Goal: Task Accomplishment & Management: Complete application form

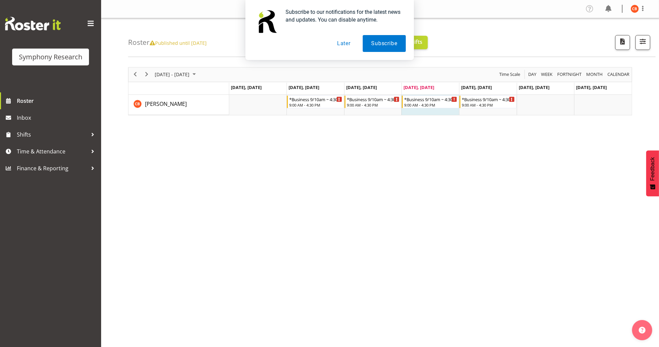
click at [348, 46] on button "Later" at bounding box center [344, 43] width 30 height 17
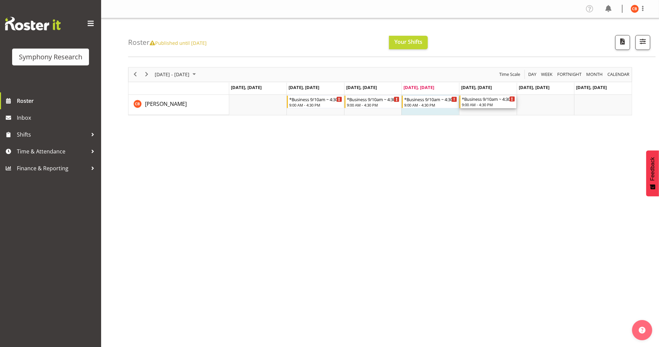
click at [480, 104] on div "9:00 AM - 4:30 PM" at bounding box center [488, 104] width 53 height 5
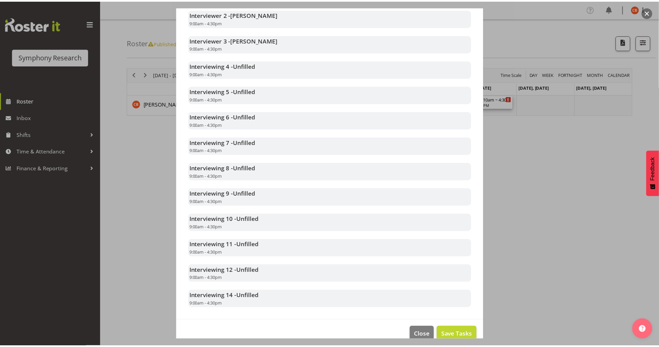
scroll to position [242, 0]
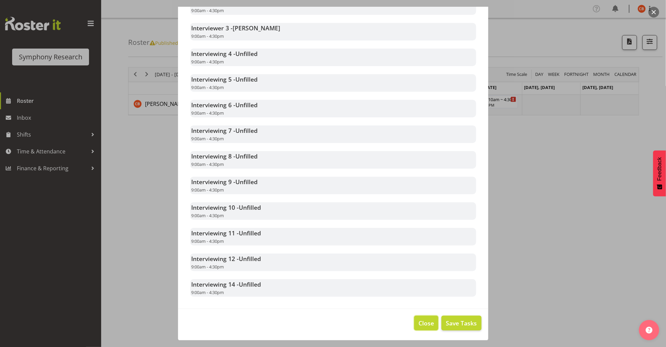
click at [418, 324] on span "Close" at bounding box center [426, 323] width 16 height 9
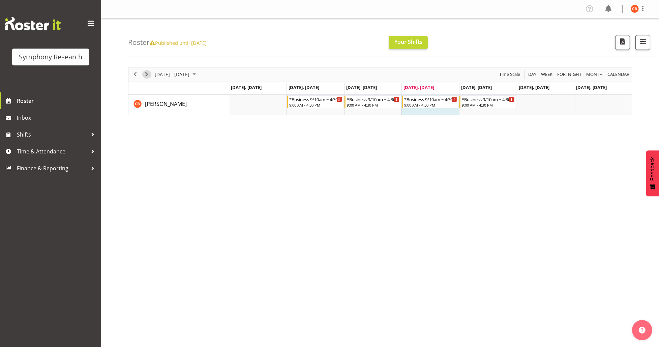
click at [146, 76] on span "Next" at bounding box center [147, 74] width 8 height 8
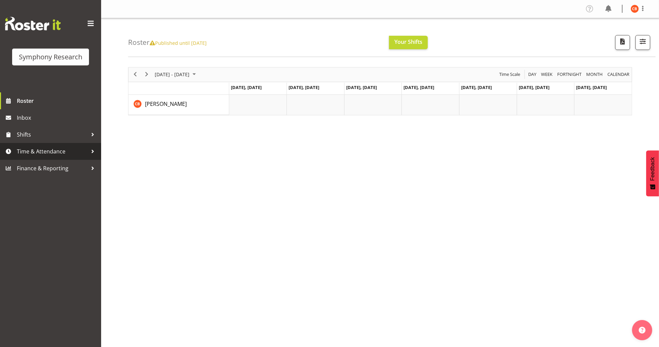
click at [45, 146] on link "Time & Attendance" at bounding box center [50, 151] width 101 height 17
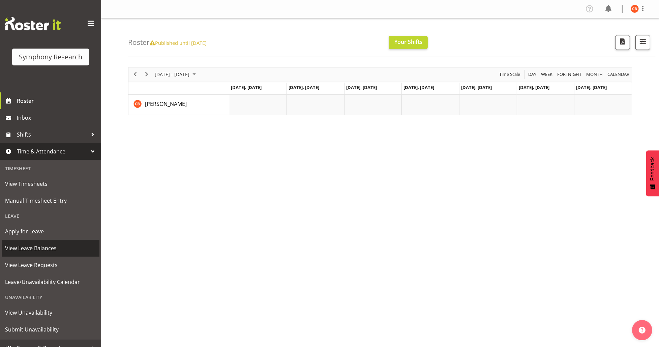
scroll to position [10, 0]
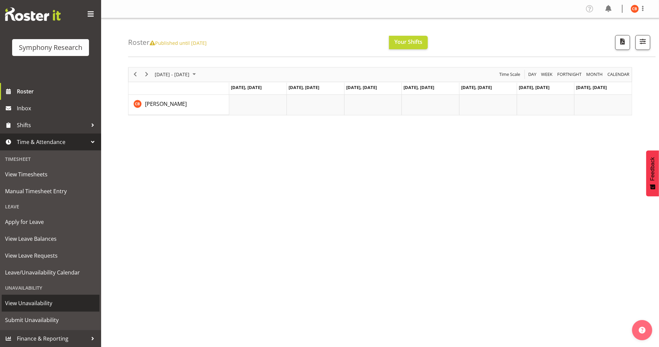
click at [32, 304] on span "View Unavailability" at bounding box center [50, 303] width 91 height 10
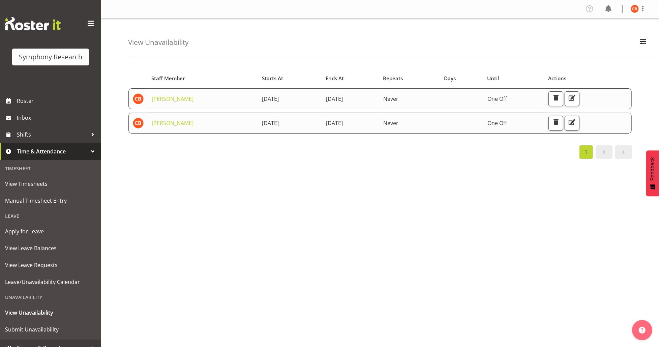
click at [390, 210] on div "Starts At Staff Member Starts At Ends At Repeats Days Until Actions [PERSON_NAM…" at bounding box center [393, 197] width 531 height 270
click at [45, 327] on span "Submit Unavailability" at bounding box center [50, 329] width 91 height 10
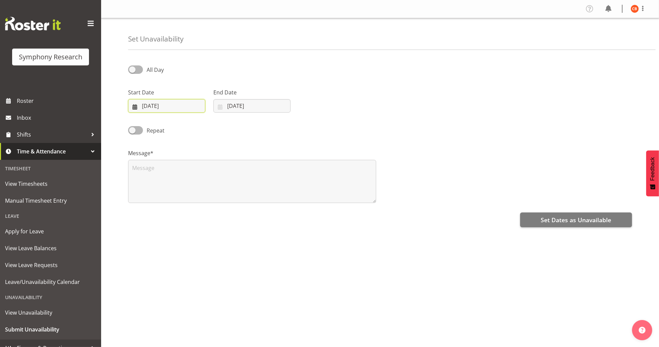
click at [168, 110] on input "09/10/2025" at bounding box center [166, 105] width 77 height 13
click at [167, 189] on span "14" at bounding box center [168, 186] width 5 height 6
type input "14/10/2025"
click at [232, 105] on input "09/10/2025" at bounding box center [251, 105] width 77 height 13
click at [293, 184] on span "17" at bounding box center [294, 186] width 5 height 6
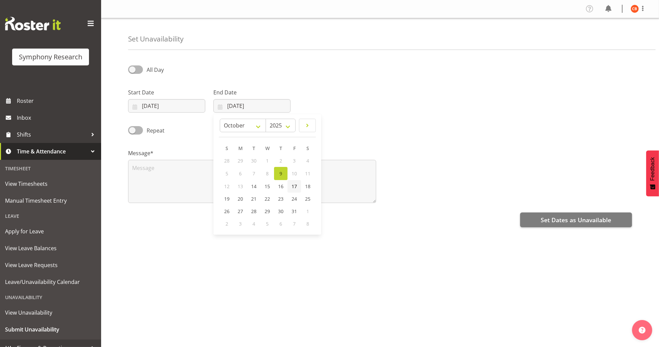
type input "17/10/2025"
click at [134, 68] on span at bounding box center [135, 69] width 15 height 8
click at [133, 68] on input "All Day" at bounding box center [130, 69] width 4 height 4
checkbox input "true"
select select "10"
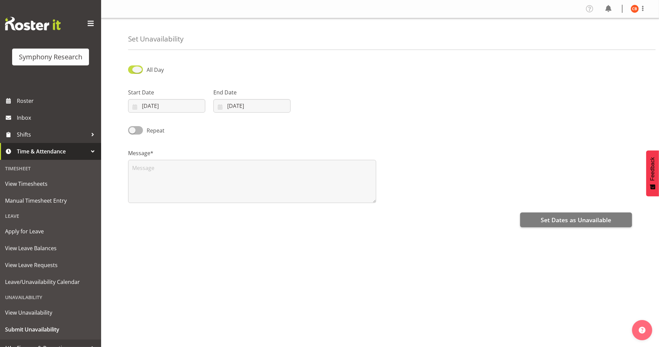
select select "53"
click at [327, 107] on input "10:53" at bounding box center [337, 105] width 77 height 13
click at [342, 123] on select "00 01 02 03 04 05 06 07 08 09 10 11 12 13 14 15 16 17 18 19 20 21 22 23" at bounding box center [344, 123] width 15 height 13
select select "17"
click at [337, 117] on select "00 01 02 03 04 05 06 07 08 09 10 11 12 13 14 15 16 17 18 19 20 21 22 23" at bounding box center [344, 123] width 15 height 13
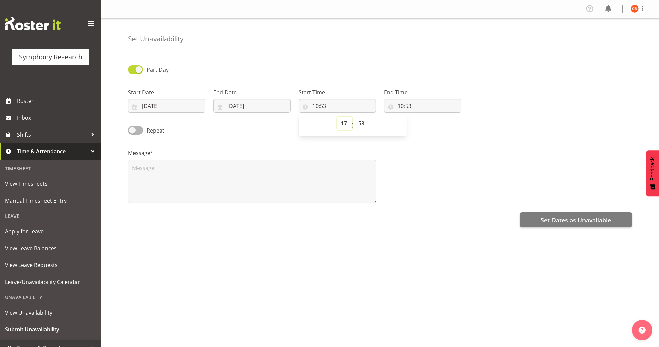
type input "17:53"
click at [362, 124] on select "00 01 02 03 04 05 06 07 08 09 10 11 12 13 14 15 16 17 18 19 20 21 22 23 24 25 2…" at bounding box center [362, 123] width 15 height 13
select select "15"
click at [355, 117] on select "00 01 02 03 04 05 06 07 08 09 10 11 12 13 14 15 16 17 18 19 20 21 22 23 24 25 2…" at bounding box center [362, 123] width 15 height 13
type input "17:15"
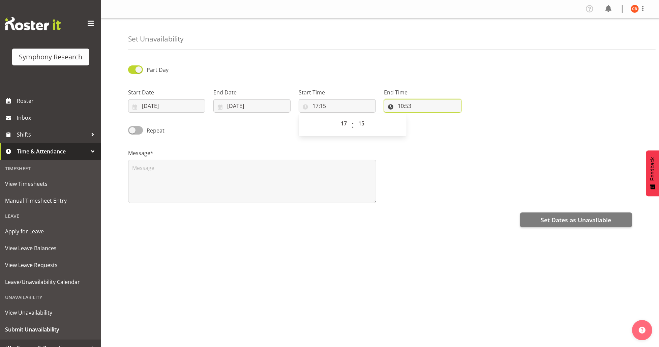
click at [402, 106] on input "10:53" at bounding box center [422, 105] width 77 height 13
click at [428, 122] on select "00 01 02 03 04 05 06 07 08 09 10 11 12 13 14 15 16 17 18 19 20 21 22 23" at bounding box center [430, 123] width 15 height 13
select select "13"
click at [423, 117] on select "00 01 02 03 04 05 06 07 08 09 10 11 12 13 14 15 16 17 18 19 20 21 22 23" at bounding box center [430, 123] width 15 height 13
type input "13:53"
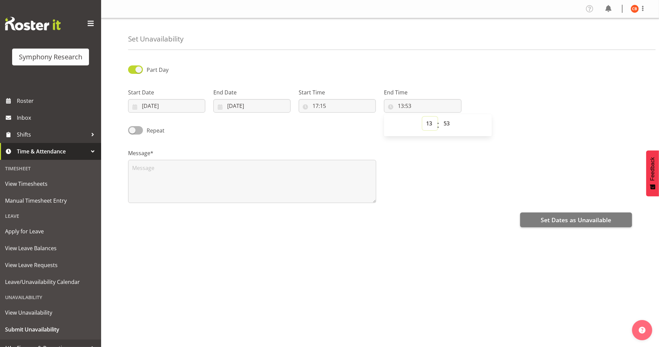
click at [428, 123] on select "00 01 02 03 04 05 06 07 08 09 10 11 12 13 14 15 16 17 18 19 20 21 22 23" at bounding box center [430, 123] width 15 height 13
select select "3"
click at [423, 117] on select "00 01 02 03 04 05 06 07 08 09 10 11 12 13 14 15 16 17 18 19 20 21 22 23" at bounding box center [430, 123] width 15 height 13
type input "03:53"
click at [431, 126] on select "00 01 02 03 04 05 06 07 08 09 10 11 12 13 14 15 16 17 18 19 20 21 22 23" at bounding box center [430, 123] width 15 height 13
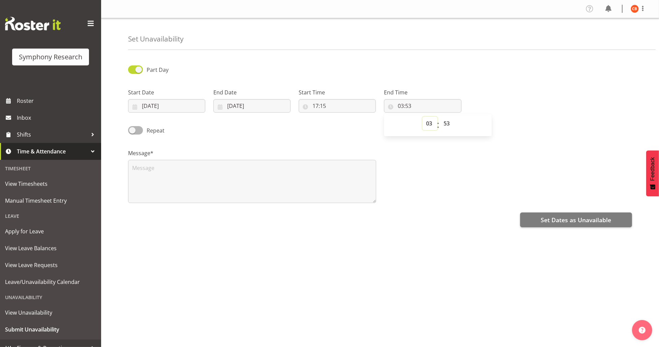
select select "20"
type input "20:53"
click at [448, 123] on select "00 01 02 03 04 05 06 07 08 09 10 11 12 13 14 15 16 17 18 19 20 21 22 23 24 25 2…" at bounding box center [447, 123] width 15 height 13
select select "0"
click at [440, 117] on select "00 01 02 03 04 05 06 07 08 09 10 11 12 13 14 15 16 17 18 19 20 21 22 23 24 25 2…" at bounding box center [447, 123] width 15 height 13
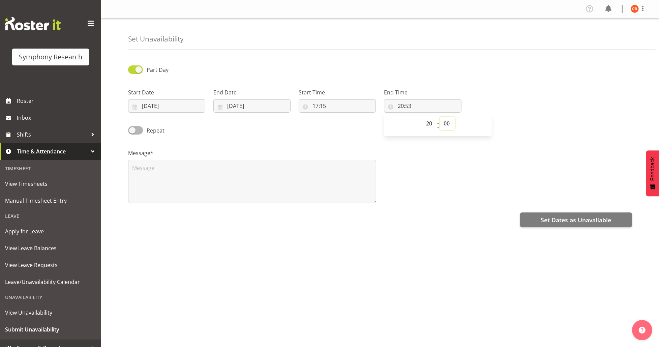
type input "20:00"
drag, startPoint x: 439, startPoint y: 155, endPoint x: 429, endPoint y: 163, distance: 13.5
click at [439, 155] on div "Message*" at bounding box center [380, 173] width 512 height 67
click at [352, 174] on textarea at bounding box center [252, 181] width 248 height 43
click at [565, 223] on span "Set Dates as Unavailable" at bounding box center [576, 219] width 70 height 9
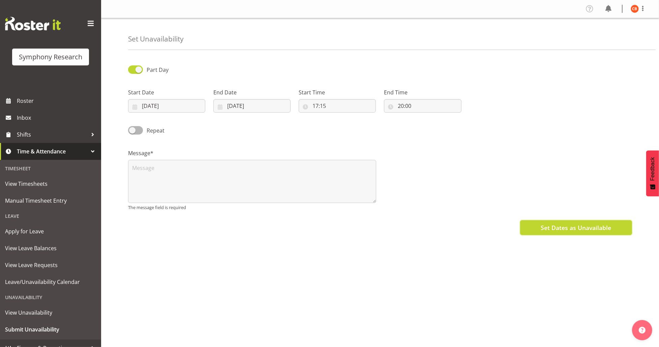
click at [552, 227] on span "Set Dates as Unavailable" at bounding box center [576, 227] width 70 height 9
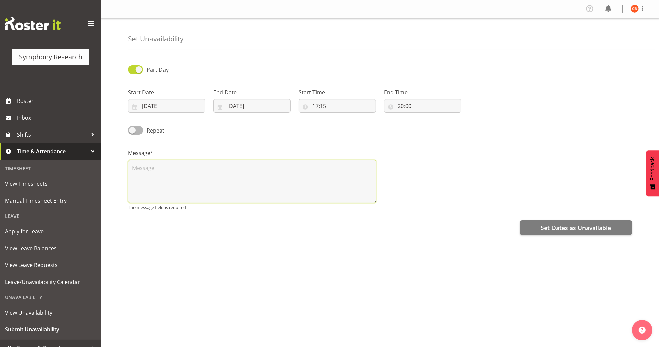
click at [265, 161] on textarea at bounding box center [252, 181] width 248 height 43
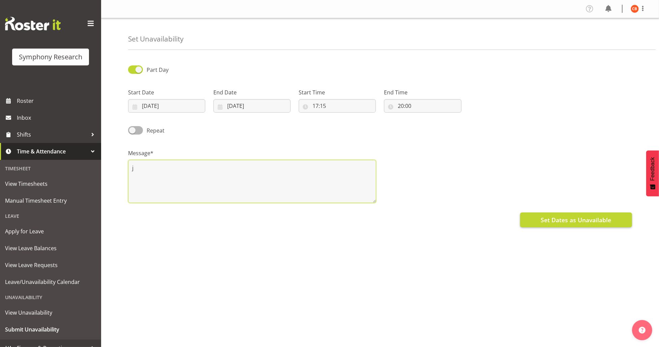
type textarea "j"
click at [531, 219] on button "Set Dates as Unavailable" at bounding box center [576, 219] width 112 height 15
